Goal: Check status: Check status

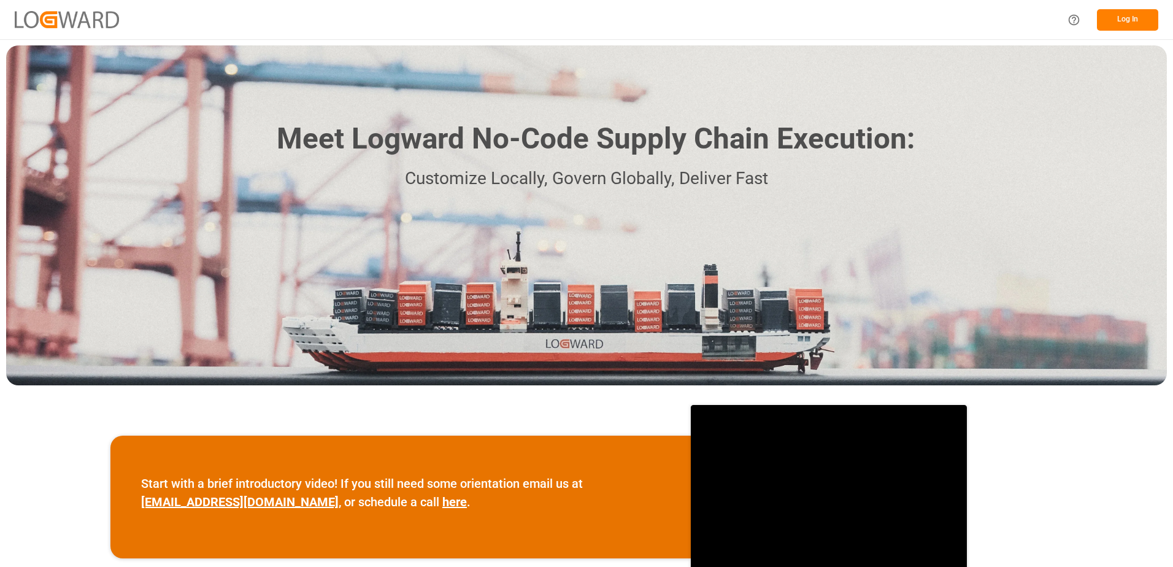
click at [1122, 23] on button "Log In" at bounding box center [1127, 19] width 61 height 21
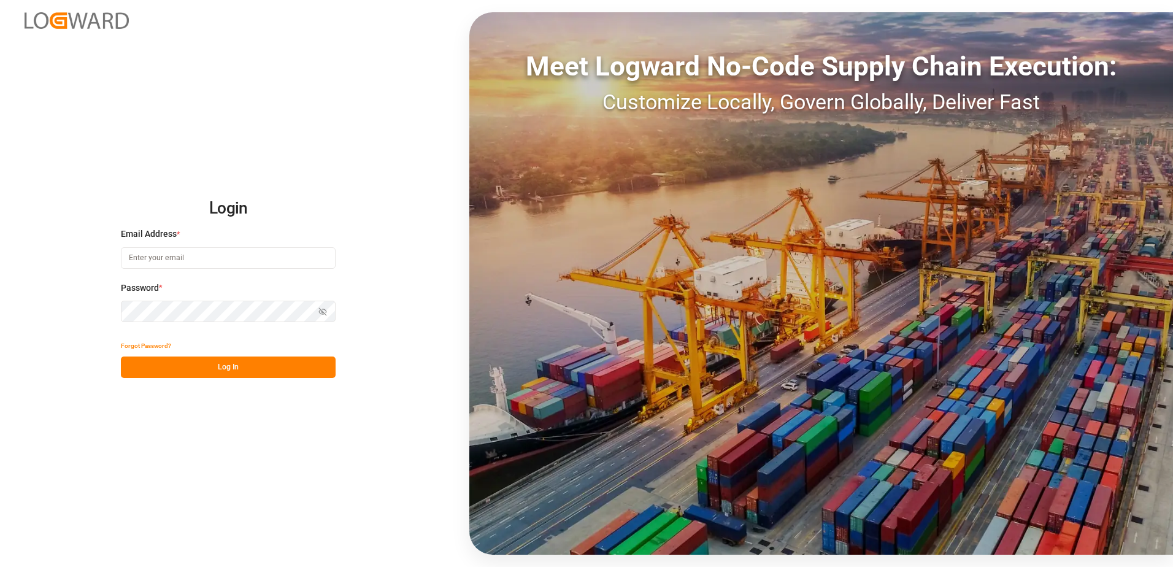
type input "[EMAIL_ADDRESS][DOMAIN_NAME]"
click at [250, 366] on button "Log In" at bounding box center [228, 367] width 215 height 21
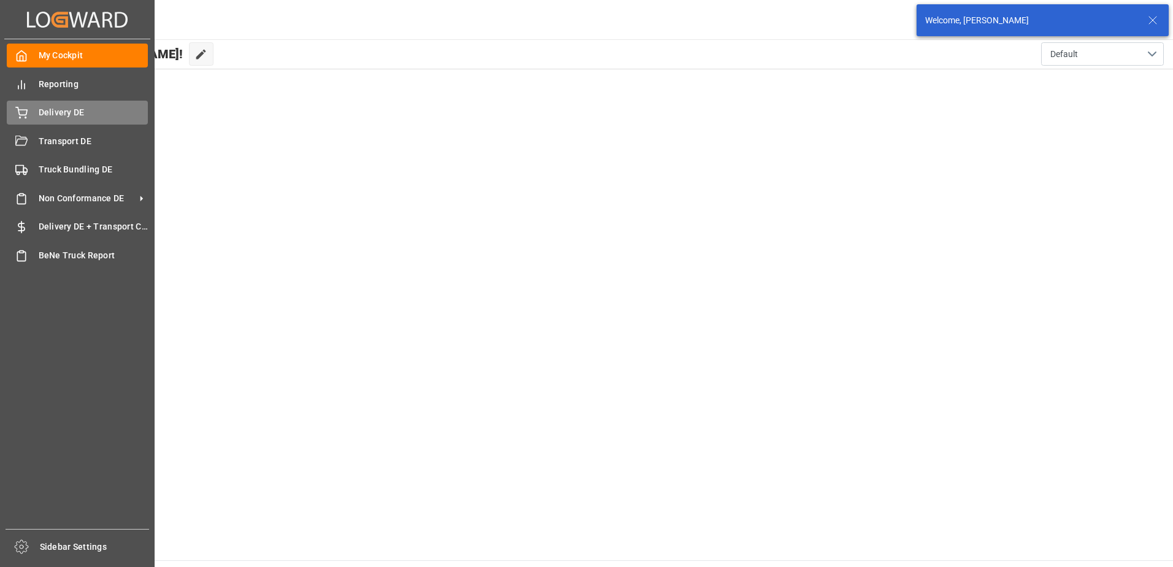
click at [55, 107] on span "Delivery DE" at bounding box center [94, 112] width 110 height 13
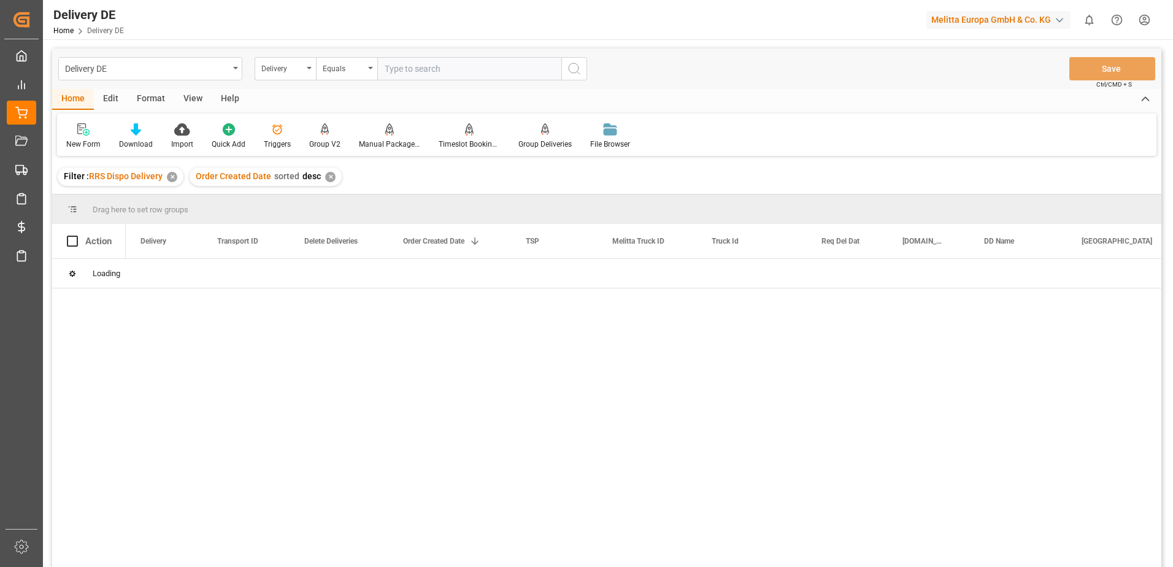
click at [401, 68] on input "text" at bounding box center [469, 68] width 184 height 23
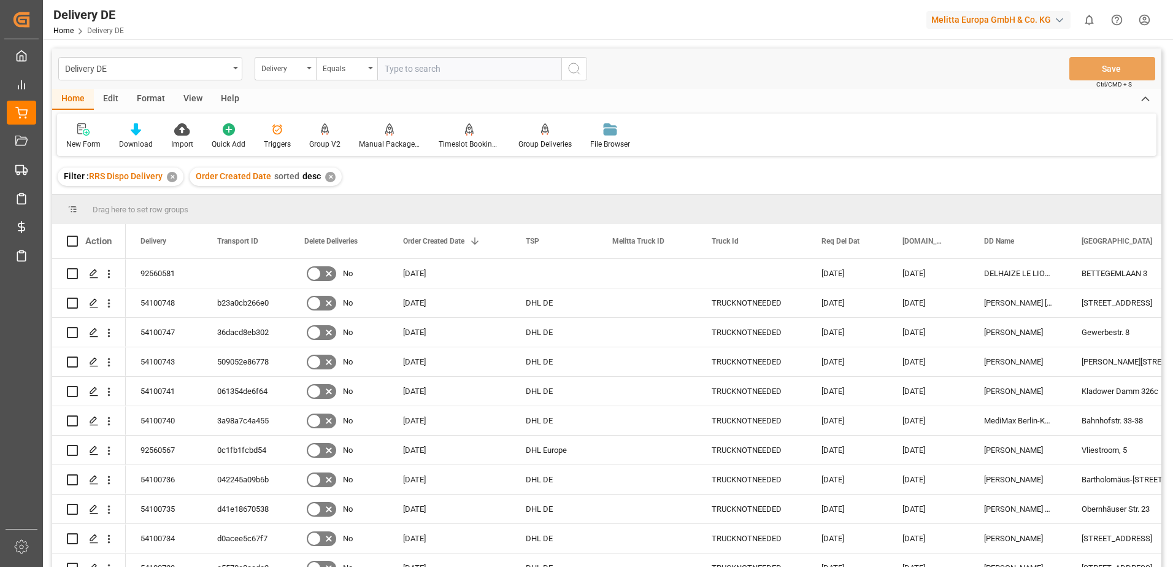
type input "9"
click at [71, 272] on input "Press Space to toggle row selection (unchecked)" at bounding box center [72, 273] width 11 height 11
checkbox input "true"
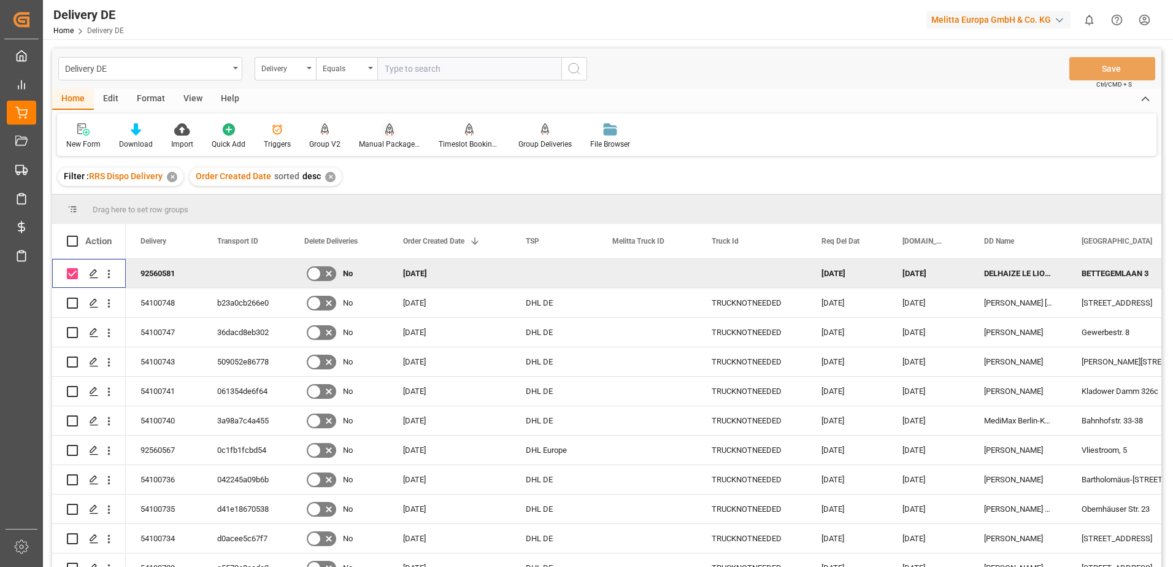
click at [388, 135] on icon at bounding box center [389, 129] width 9 height 12
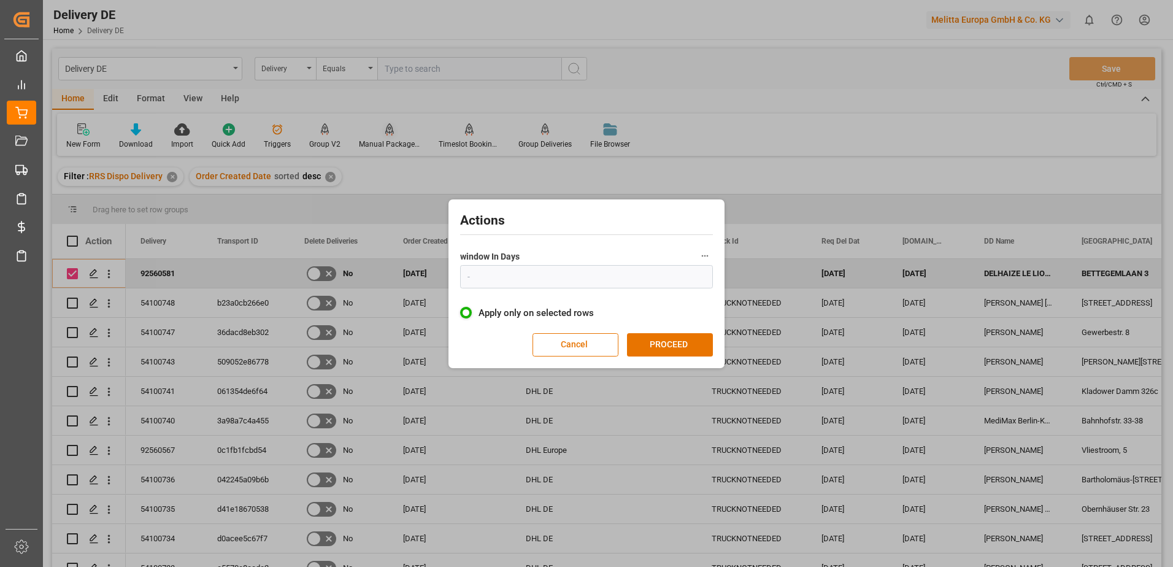
type input "1"
click at [666, 344] on button "PROCEED" at bounding box center [670, 344] width 86 height 23
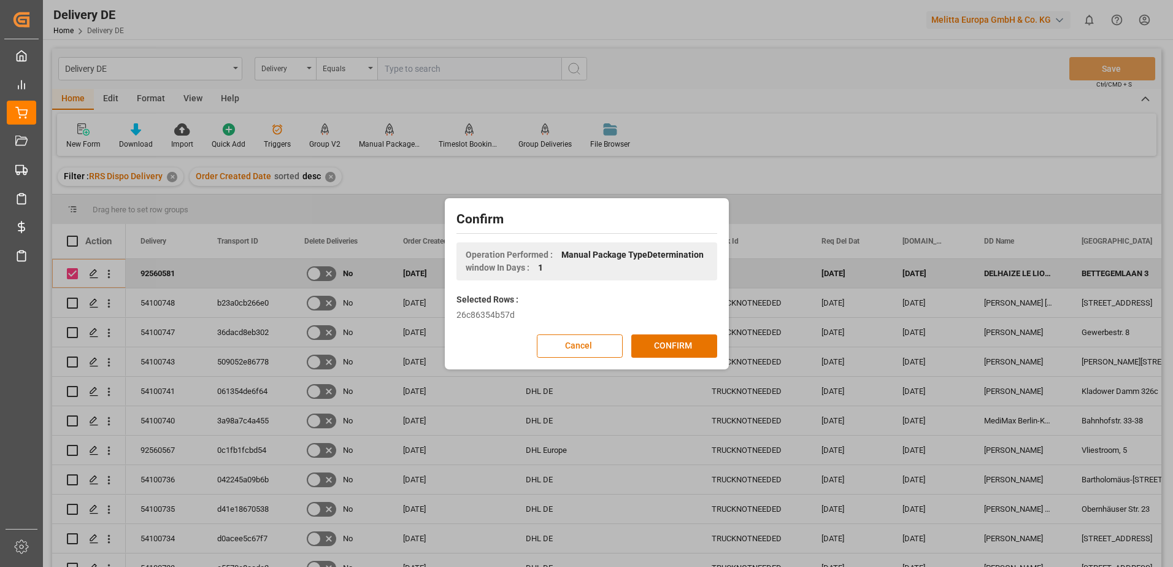
click at [666, 344] on button "CONFIRM" at bounding box center [674, 345] width 86 height 23
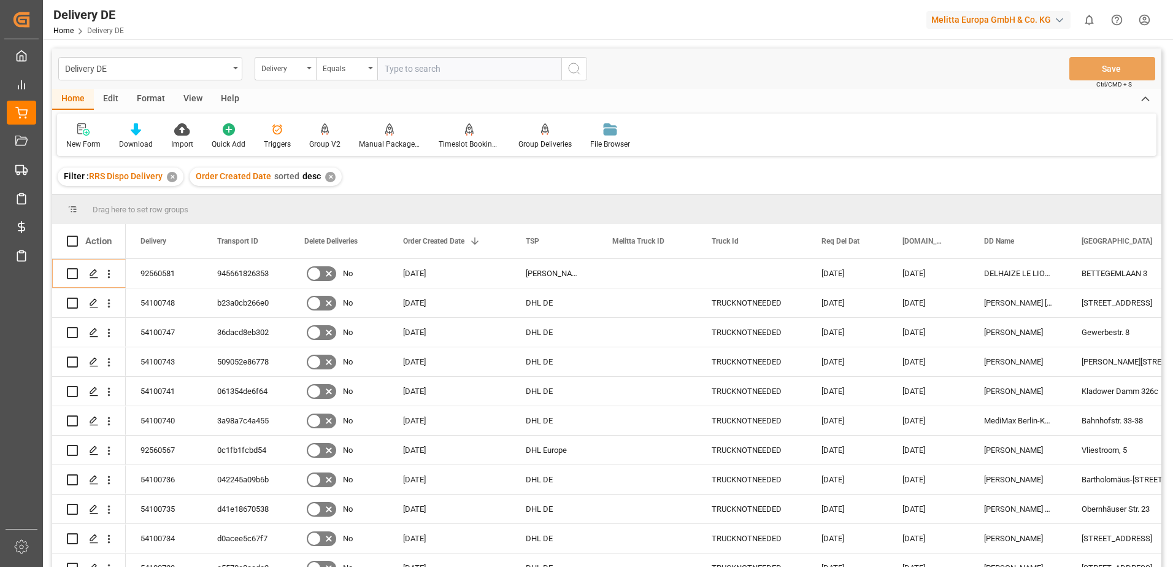
click at [1146, 16] on html "Created by potrace 1.15, written by [PERSON_NAME] [DATE]-[DATE] Created by potr…" at bounding box center [586, 283] width 1173 height 567
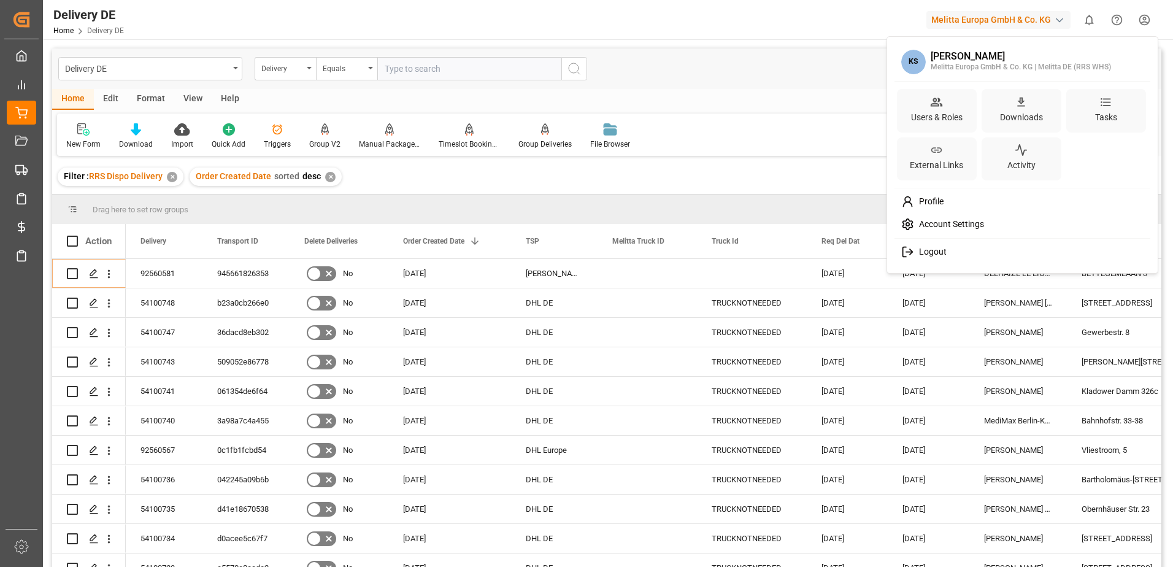
click at [922, 249] on span "Logout" at bounding box center [930, 252] width 33 height 11
